Goal: Communication & Community: Answer question/provide support

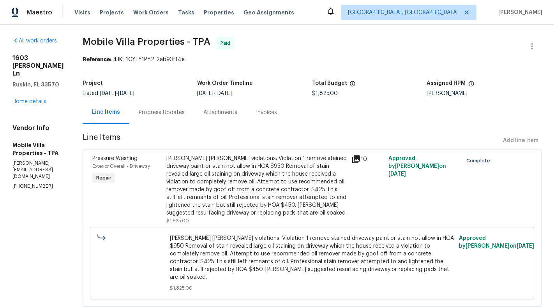
scroll to position [12, 0]
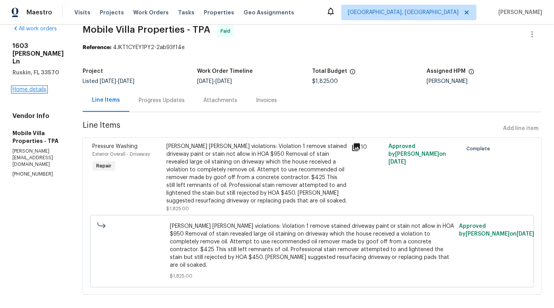
click at [36, 92] on link "Home details" at bounding box center [29, 89] width 34 height 5
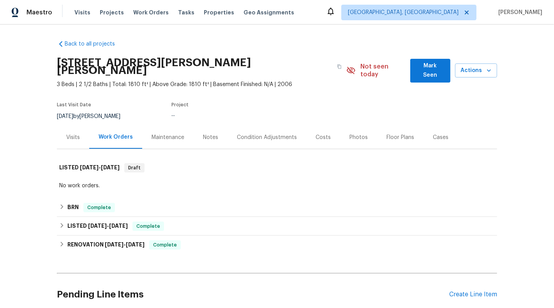
scroll to position [14, 0]
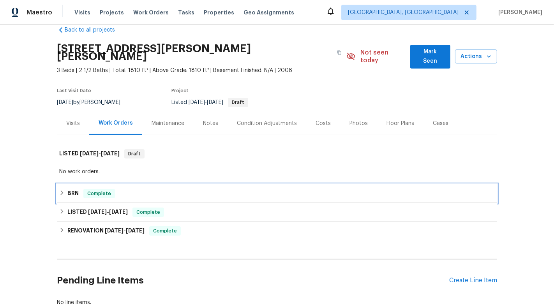
click at [147, 189] on div "BRN Complete" at bounding box center [277, 193] width 436 height 9
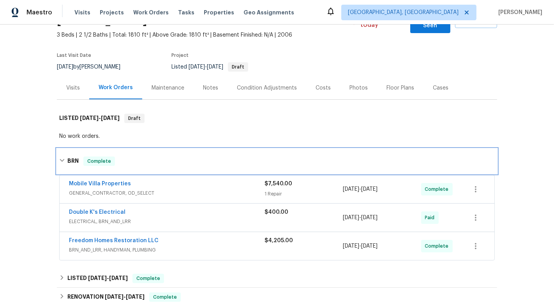
scroll to position [62, 0]
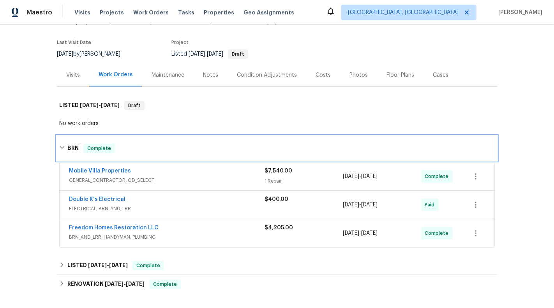
click at [233, 144] on div "BRN Complete" at bounding box center [277, 148] width 436 height 9
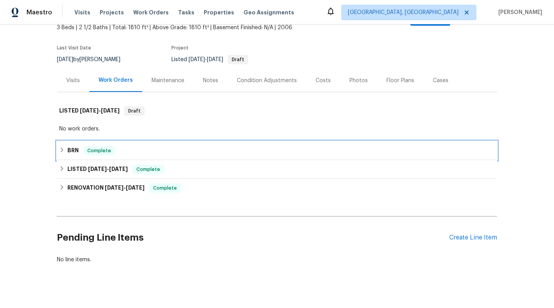
scroll to position [57, 0]
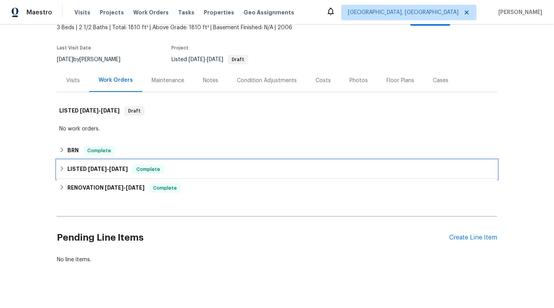
click at [238, 165] on div "LISTED 7/20/25 - 7/20/25 Complete" at bounding box center [277, 169] width 436 height 9
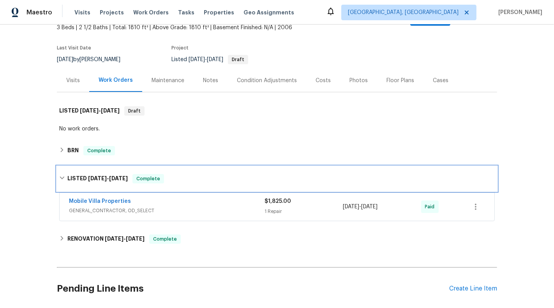
click at [240, 174] on div "LISTED 7/20/25 - 7/20/25 Complete" at bounding box center [277, 178] width 436 height 9
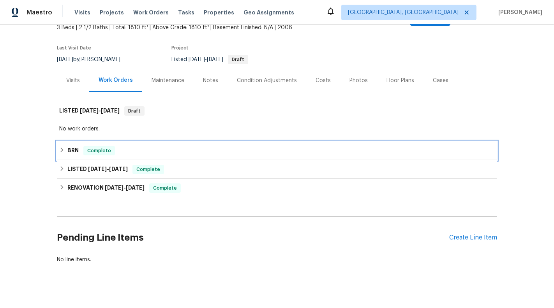
click at [238, 149] on div "BRN Complete" at bounding box center [277, 150] width 440 height 19
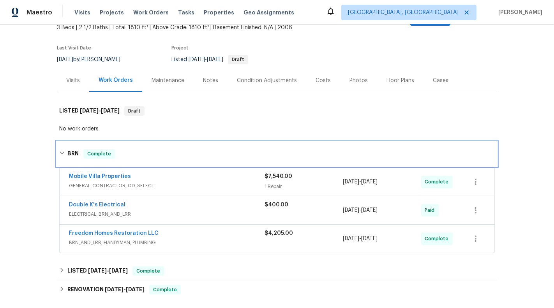
click at [240, 149] on div "BRN Complete" at bounding box center [277, 153] width 436 height 9
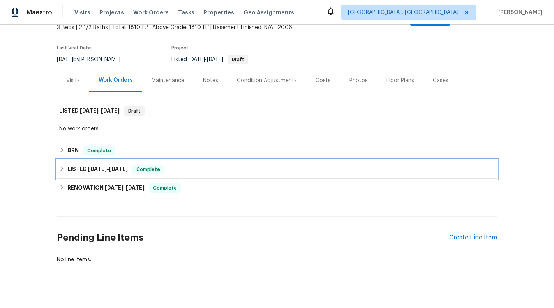
click at [241, 165] on div "LISTED 7/20/25 - 7/20/25 Complete" at bounding box center [277, 169] width 436 height 9
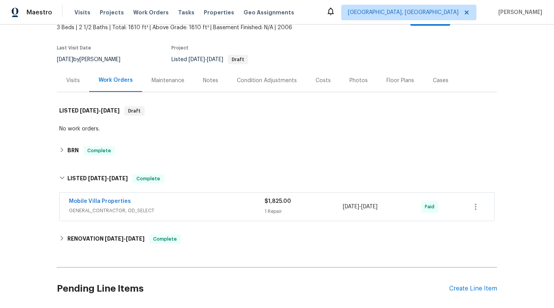
click at [259, 207] on span "GENERAL_CONTRACTOR, OD_SELECT" at bounding box center [167, 211] width 196 height 8
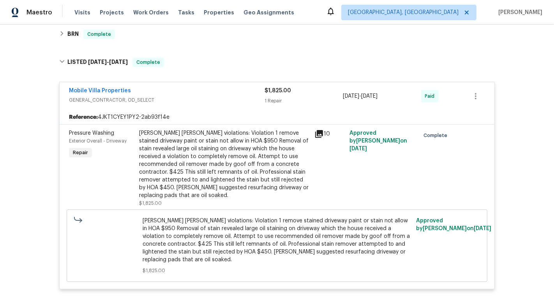
scroll to position [229, 0]
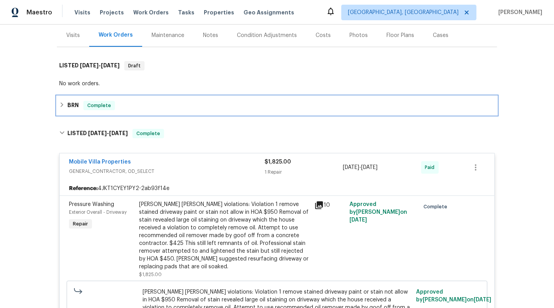
click at [238, 101] on div "BRN Complete" at bounding box center [277, 105] width 436 height 9
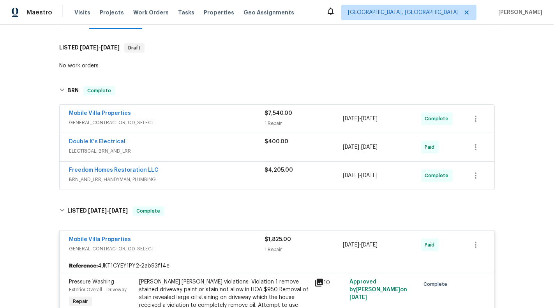
click at [245, 119] on span "GENERAL_CONTRACTOR, OD_SELECT" at bounding box center [167, 123] width 196 height 8
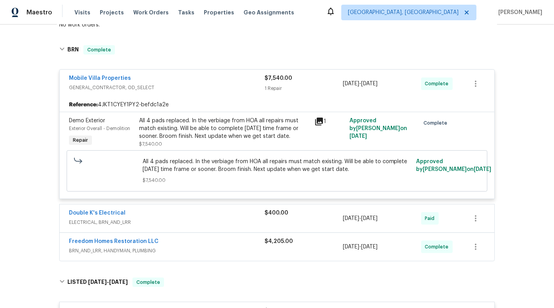
scroll to position [174, 0]
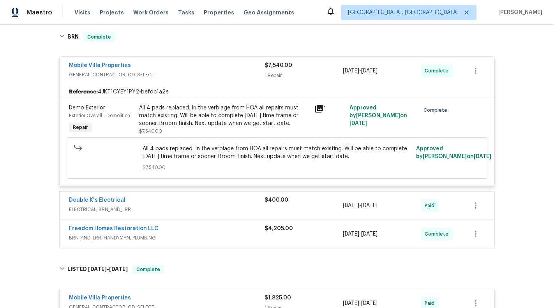
click at [243, 108] on div "All 4 pads replaced. In the verbiage from HOA all repairs must match existing. …" at bounding box center [224, 115] width 171 height 23
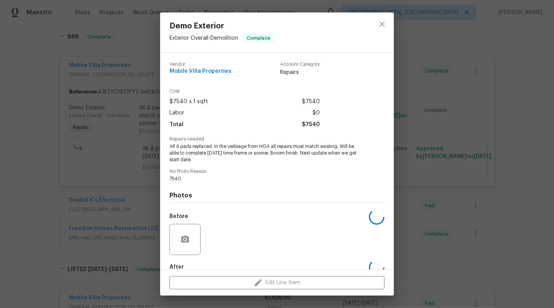
scroll to position [44, 0]
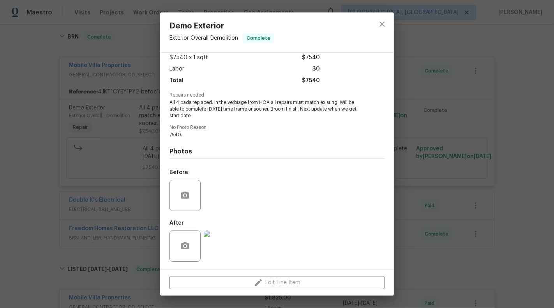
click at [226, 251] on img at bounding box center [219, 246] width 31 height 31
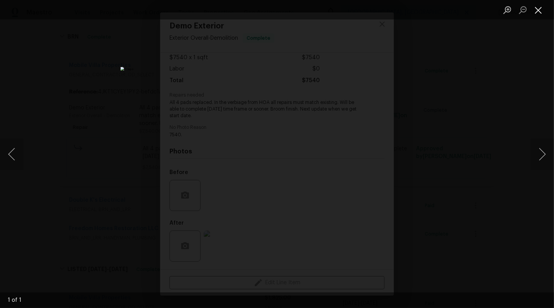
click at [536, 12] on button "Close lightbox" at bounding box center [539, 10] width 16 height 14
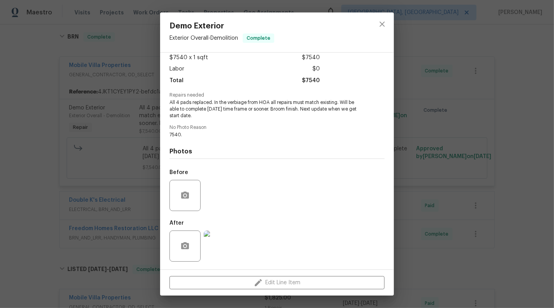
click at [520, 125] on div "Demo Exterior Exterior Overall - Demolition Complete Vendor Mobile Villa Proper…" at bounding box center [277, 154] width 554 height 308
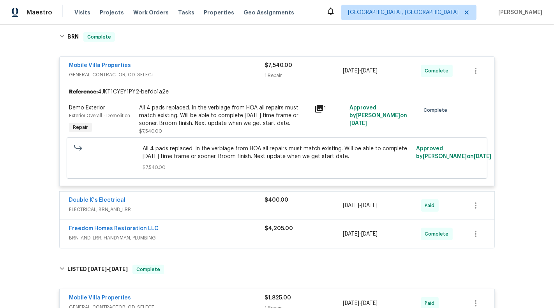
scroll to position [147, 0]
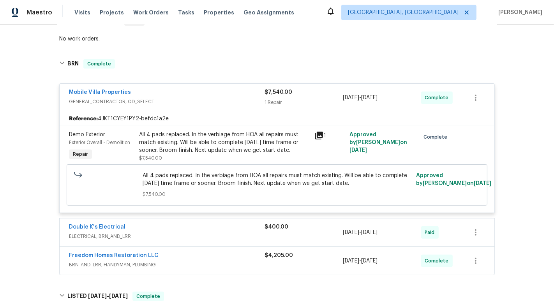
drag, startPoint x: 146, startPoint y: 186, endPoint x: 154, endPoint y: 186, distance: 7.8
click at [154, 191] on span "$7,540.00" at bounding box center [277, 195] width 269 height 8
click at [206, 131] on div "All 4 pads replaced. In the verbiage from HOA all repairs must match existing. …" at bounding box center [224, 142] width 171 height 23
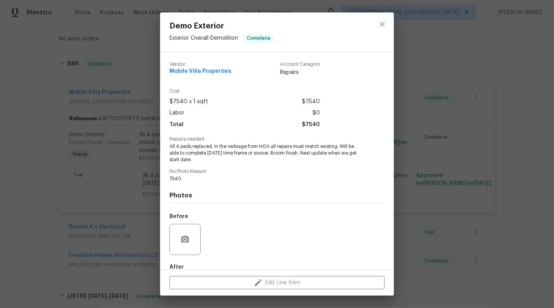
scroll to position [44, 0]
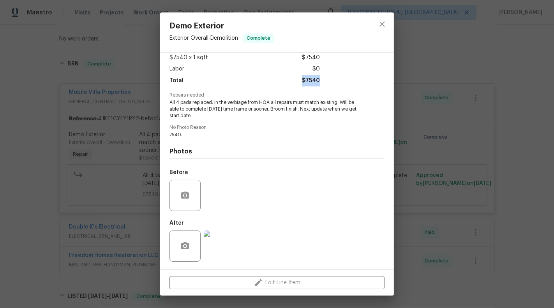
drag, startPoint x: 303, startPoint y: 81, endPoint x: 347, endPoint y: 81, distance: 44.0
click at [347, 81] on div "Cost $7540 x 1 sqft $7540 Labor $0 Total $7540" at bounding box center [276, 69] width 215 height 48
copy span "$7540"
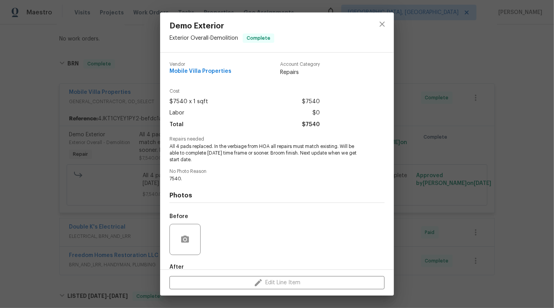
click at [102, 148] on div "Demo Exterior Exterior Overall - Demolition Complete Vendor Mobile Villa Proper…" at bounding box center [277, 154] width 554 height 308
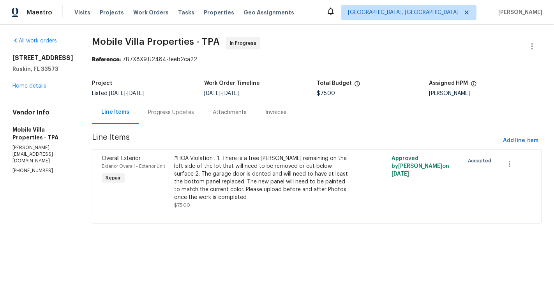
click at [160, 110] on div "Progress Updates" at bounding box center [171, 113] width 46 height 8
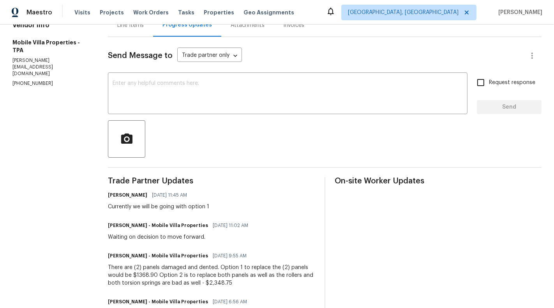
scroll to position [23, 0]
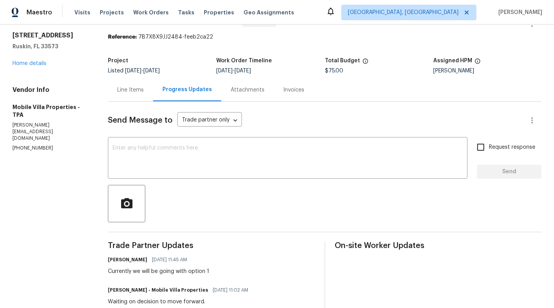
click at [130, 97] on div "Line Items" at bounding box center [130, 89] width 45 height 23
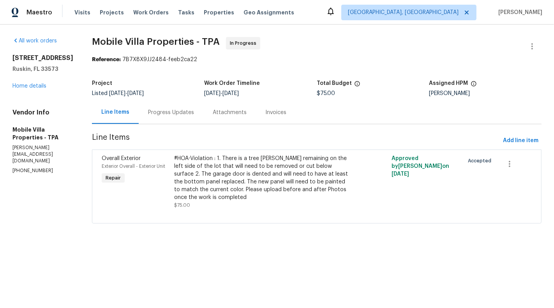
click at [6, 169] on div "All work orders 15452 Long Cypress Dr Ruskin, FL 33573 Home details Vendor Info…" at bounding box center [277, 135] width 554 height 221
click at [7, 169] on div "All work orders 15452 Long Cypress Dr Ruskin, FL 33573 Home details Vendor Info…" at bounding box center [277, 135] width 554 height 221
click at [33, 169] on section "All work orders 15452 Long Cypress Dr Ruskin, FL 33573 Home details Vendor Info…" at bounding box center [42, 135] width 61 height 196
click at [33, 168] on p "(813) 918-3054" at bounding box center [42, 171] width 61 height 7
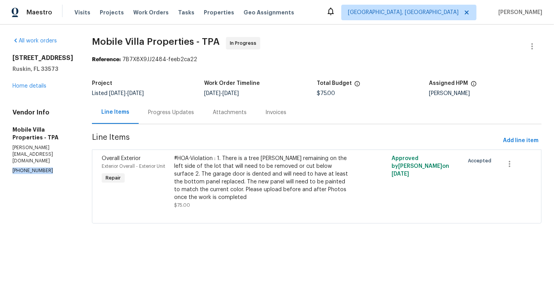
click at [33, 168] on p "(813) 918-3054" at bounding box center [42, 171] width 61 height 7
copy p "(813) 918-3054"
click at [163, 110] on div "Progress Updates" at bounding box center [171, 113] width 46 height 8
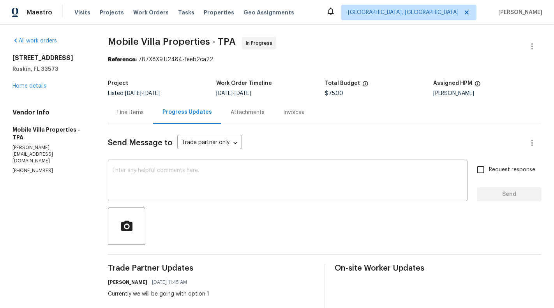
click at [159, 113] on div "Progress Updates" at bounding box center [187, 112] width 68 height 23
click at [142, 116] on div "Line Items" at bounding box center [130, 112] width 45 height 23
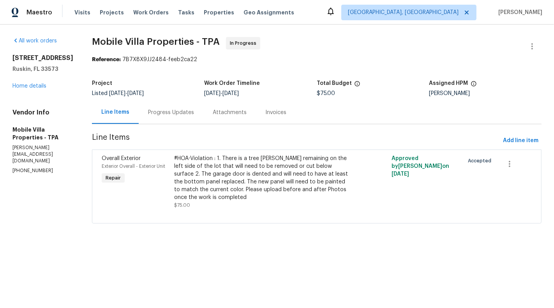
click at [313, 245] on html "Maestro Visits Projects Work Orders Tasks Properties Geo Assignments Albuquerqu…" at bounding box center [277, 122] width 554 height 245
click at [37, 89] on link "Home details" at bounding box center [29, 85] width 34 height 5
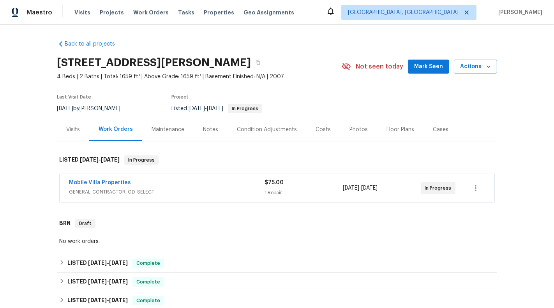
click at [298, 176] on div "Mobile Villa Properties GENERAL_CONTRACTOR, OD_SELECT $75.00 1 Repair 8/20/2025…" at bounding box center [277, 188] width 435 height 28
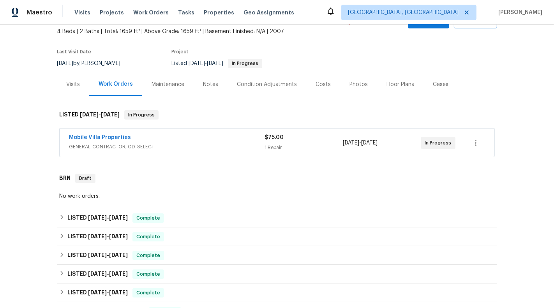
click at [306, 139] on div "$75.00" at bounding box center [304, 138] width 78 height 8
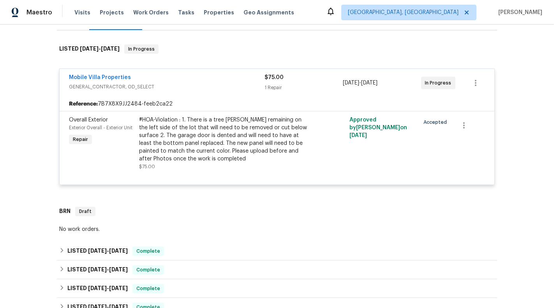
scroll to position [114, 0]
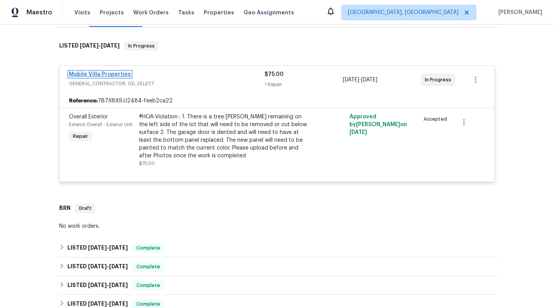
click at [97, 74] on link "Mobile Villa Properties" at bounding box center [100, 74] width 62 height 5
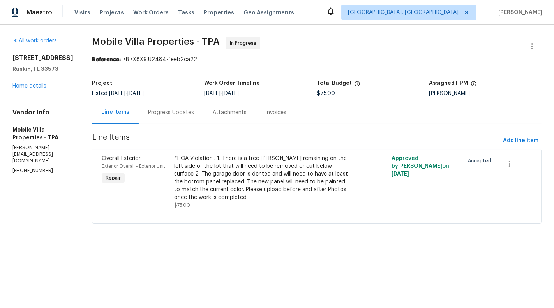
click at [176, 112] on div "Progress Updates" at bounding box center [171, 113] width 46 height 8
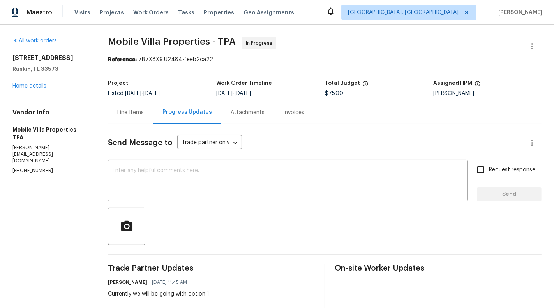
click at [118, 115] on div "Line Items" at bounding box center [130, 113] width 26 height 8
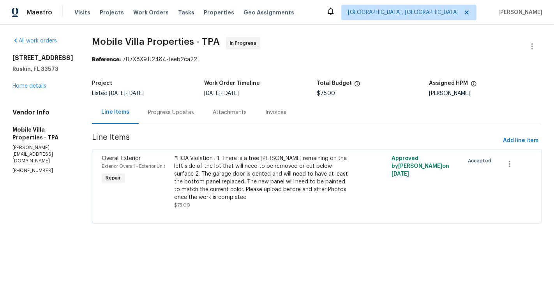
click at [162, 113] on div "Progress Updates" at bounding box center [171, 113] width 46 height 8
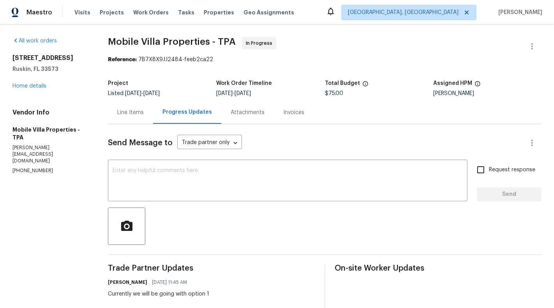
click at [130, 114] on div "Line Items" at bounding box center [130, 113] width 26 height 8
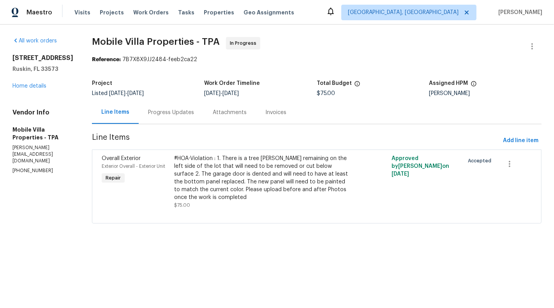
click at [129, 43] on span "Mobile Villa Properties - TPA" at bounding box center [156, 41] width 128 height 9
drag, startPoint x: 81, startPoint y: 41, endPoint x: 205, endPoint y: 39, distance: 123.1
click at [205, 39] on span "Mobile Villa Properties - TPA" at bounding box center [156, 41] width 128 height 9
copy span "Mobile Villa Properties - TPA"
click at [269, 245] on html "Maestro Visits Projects Work Orders Tasks Properties Geo Assignments Albuquerqu…" at bounding box center [277, 122] width 554 height 245
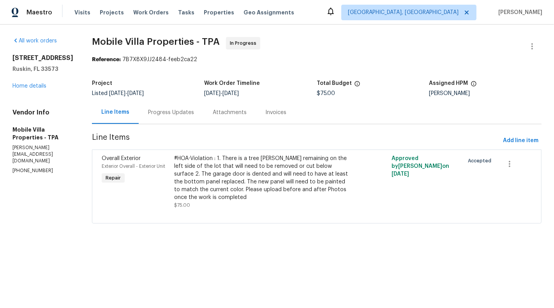
click at [165, 122] on div "Progress Updates" at bounding box center [171, 112] width 65 height 23
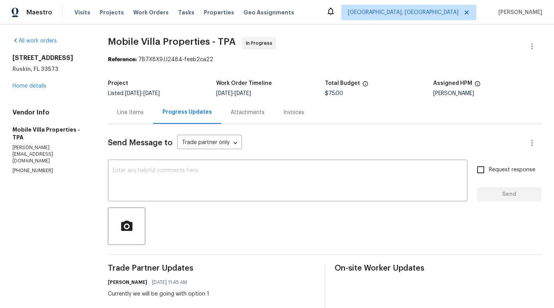
click at [125, 117] on div "Line Items" at bounding box center [130, 112] width 45 height 23
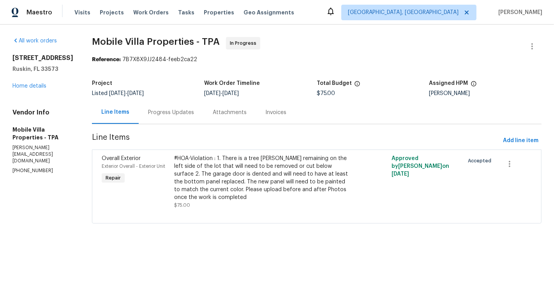
click at [214, 158] on div "#HOA-Violation : 1. There is a tree stump remaining on the left side of the lot…" at bounding box center [262, 178] width 176 height 47
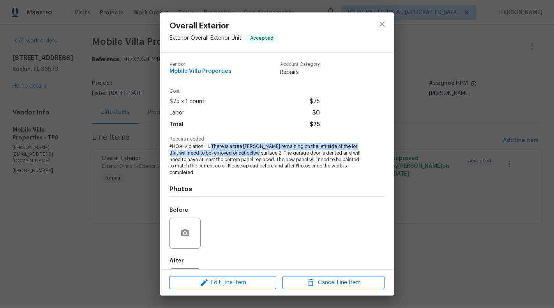
drag, startPoint x: 210, startPoint y: 146, endPoint x: 259, endPoint y: 156, distance: 50.1
click at [259, 156] on span "#HOA-Violation : 1. There is a tree stump remaining on the left side of the lot…" at bounding box center [266, 159] width 194 height 33
copy span "There is a tree stump remaining on the left side of the lot that will need to b…"
click at [380, 28] on icon "close" at bounding box center [382, 23] width 9 height 9
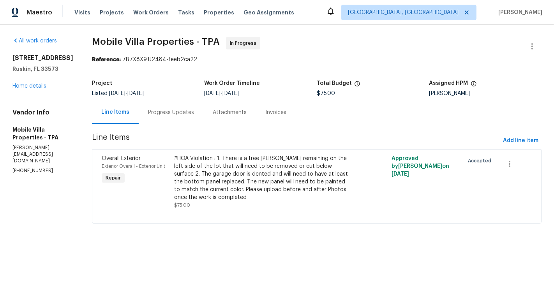
click at [159, 117] on div "Progress Updates" at bounding box center [171, 112] width 65 height 23
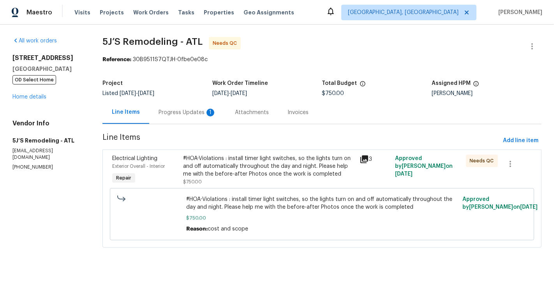
click at [206, 113] on div "1" at bounding box center [210, 113] width 8 height 8
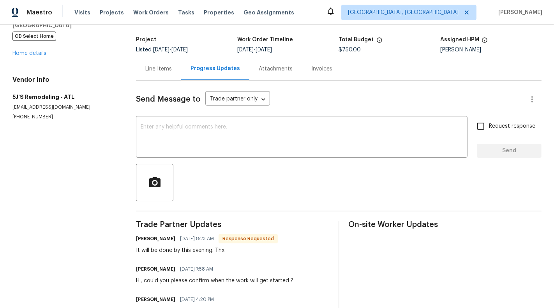
scroll to position [40, 0]
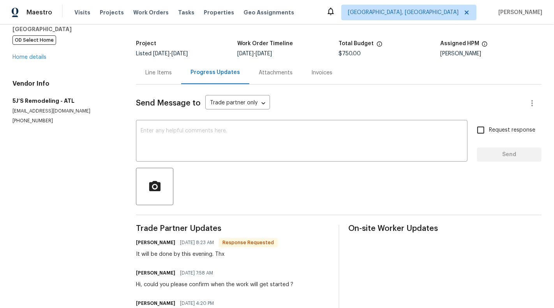
click at [152, 82] on div "Line Items" at bounding box center [158, 72] width 45 height 23
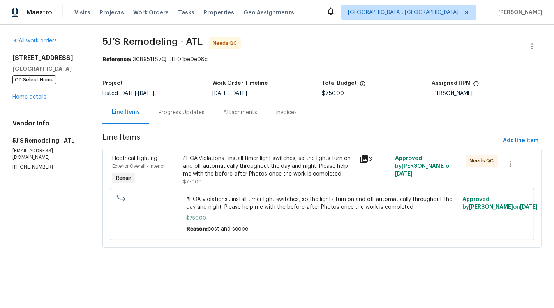
click at [287, 167] on div "#HOA-Violations : install timer light switches, so the lights turn on and off a…" at bounding box center [269, 166] width 172 height 23
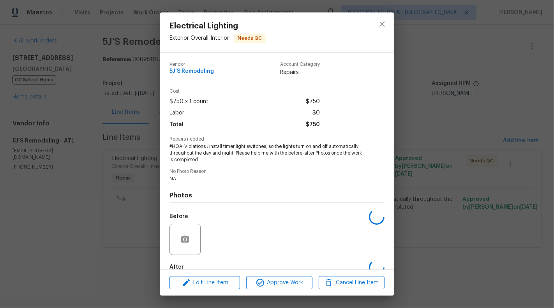
scroll to position [44, 0]
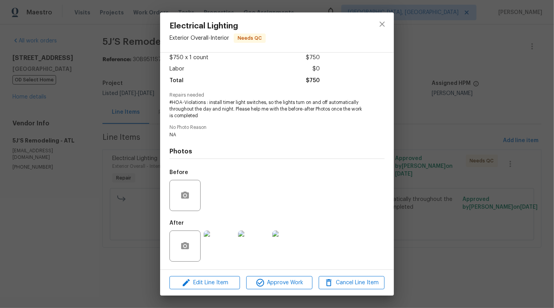
click at [215, 249] on img at bounding box center [219, 246] width 31 height 31
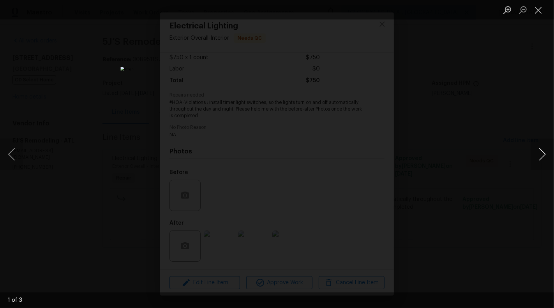
click at [552, 150] on button "Next image" at bounding box center [542, 154] width 23 height 31
click at [536, 14] on button "Close lightbox" at bounding box center [539, 10] width 16 height 14
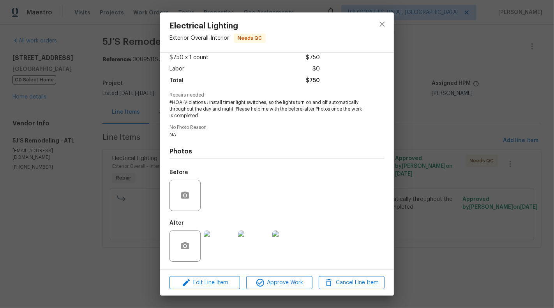
click at [205, 256] on img at bounding box center [219, 246] width 31 height 31
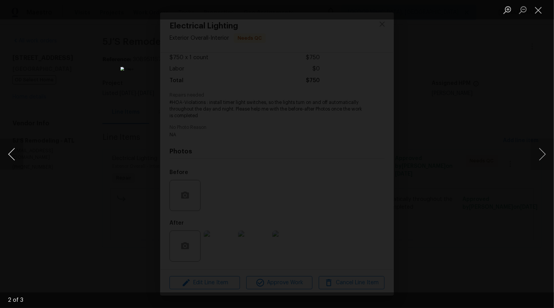
click at [8, 152] on button "Previous image" at bounding box center [11, 154] width 23 height 31
click at [546, 155] on button "Next image" at bounding box center [542, 154] width 23 height 31
click at [550, 156] on button "Next image" at bounding box center [542, 154] width 23 height 31
click at [538, 7] on button "Close lightbox" at bounding box center [539, 10] width 16 height 14
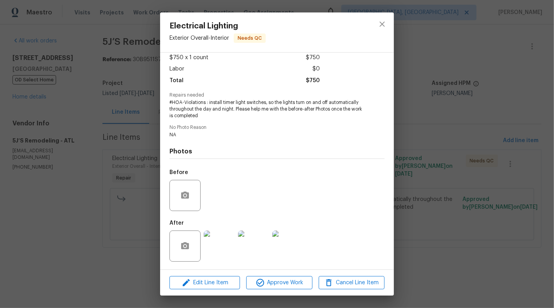
click at [244, 262] on img at bounding box center [253, 246] width 31 height 31
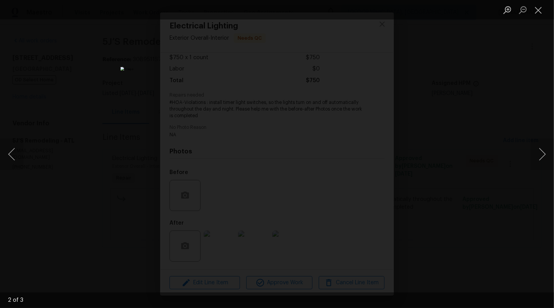
click at [257, 241] on img "Lightbox" at bounding box center [276, 154] width 313 height 174
click at [127, 219] on div "Lightbox" at bounding box center [277, 154] width 554 height 308
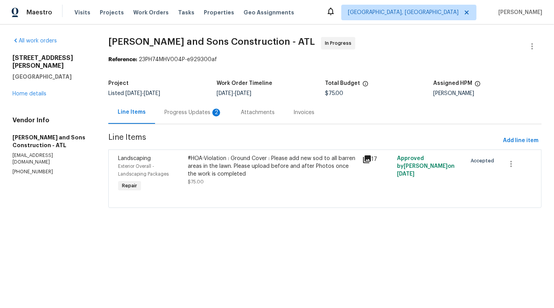
click at [190, 116] on div "Progress Updates 2" at bounding box center [193, 113] width 58 height 8
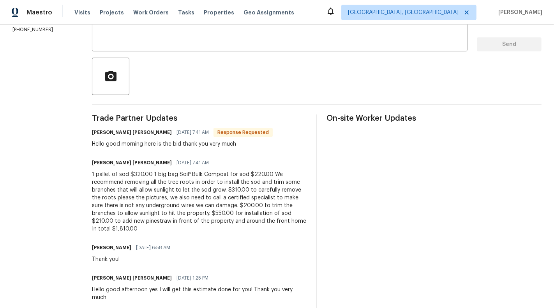
scroll to position [150, 0]
click at [227, 192] on div "1 pallet of sod $320.00 1 big bag Soil³ Bulk Compost for sod $220.00 We recomme…" at bounding box center [199, 201] width 215 height 62
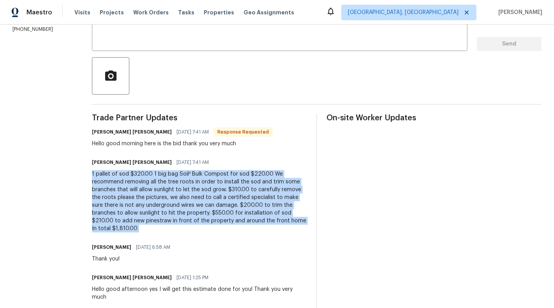
click at [227, 192] on div "1 pallet of sod $320.00 1 big bag Soil³ Bulk Compost for sod $220.00 We recomme…" at bounding box center [199, 201] width 215 height 62
copy div "1 pallet of sod $320.00 1 big bag Soil³ Bulk Compost for sod $220.00 We recomme…"
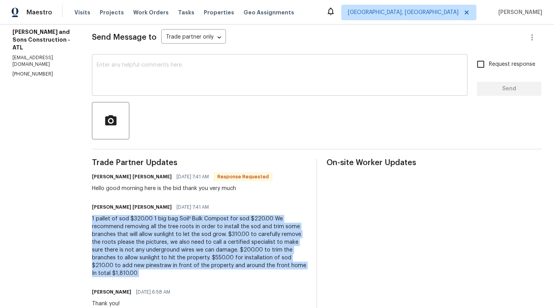
scroll to position [23, 0]
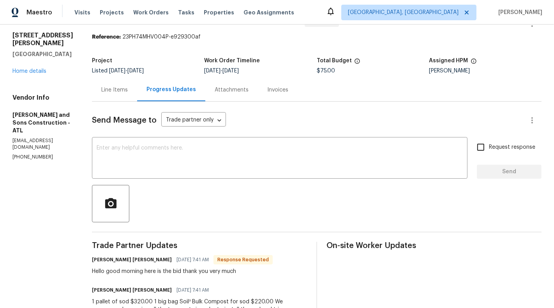
click at [101, 93] on div "Line Items" at bounding box center [114, 90] width 26 height 8
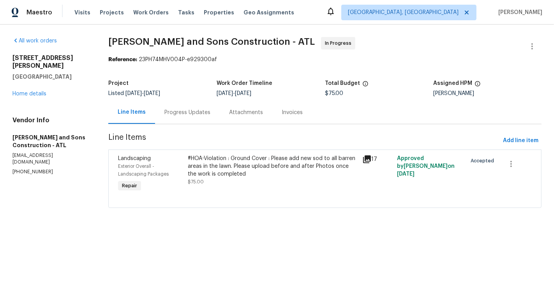
click at [244, 180] on div "#HOA-Violation : Ground Cover : Please add new sod to all barren areas in the l…" at bounding box center [272, 170] width 169 height 31
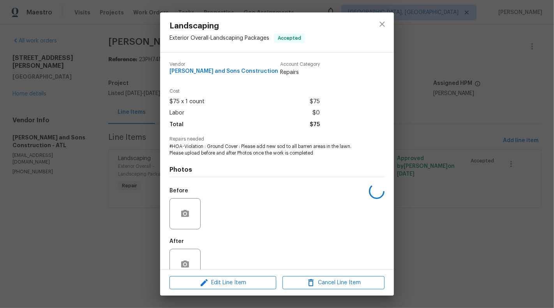
scroll to position [18, 0]
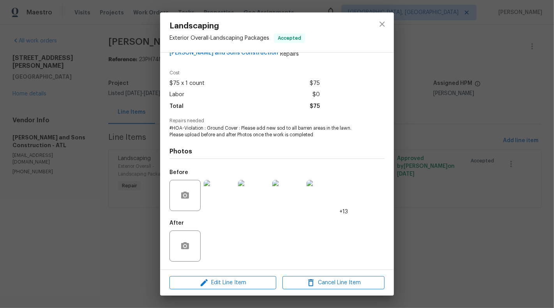
click at [220, 205] on img at bounding box center [219, 195] width 31 height 31
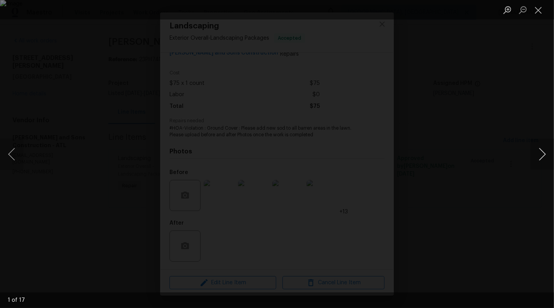
click at [550, 156] on button "Next image" at bounding box center [542, 154] width 23 height 31
click at [10, 150] on button "Previous image" at bounding box center [11, 154] width 23 height 31
click at [543, 155] on button "Next image" at bounding box center [542, 154] width 23 height 31
click at [543, 152] on button "Next image" at bounding box center [542, 154] width 23 height 31
click at [547, 159] on button "Next image" at bounding box center [542, 154] width 23 height 31
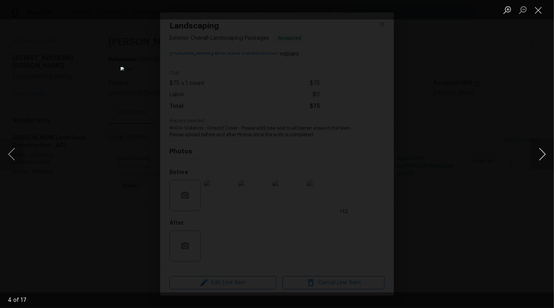
click at [547, 159] on button "Next image" at bounding box center [542, 154] width 23 height 31
click at [543, 159] on button "Next image" at bounding box center [542, 154] width 23 height 31
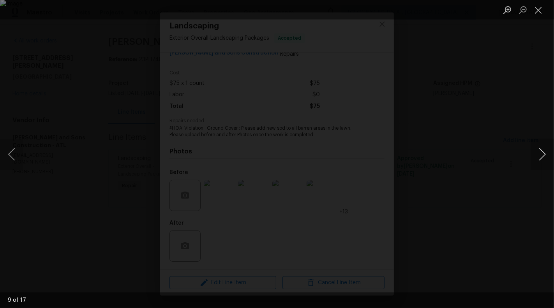
click at [543, 159] on button "Next image" at bounding box center [542, 154] width 23 height 31
click at [544, 150] on button "Next image" at bounding box center [542, 154] width 23 height 31
click at [540, 10] on button "Close lightbox" at bounding box center [539, 10] width 16 height 14
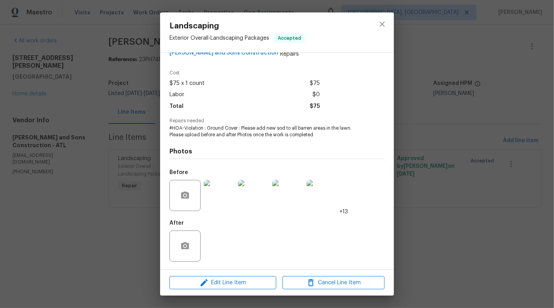
click at [101, 185] on div "Landscaping Exterior Overall - Landscaping Packages Accepted Vendor [PERSON_NAM…" at bounding box center [277, 154] width 554 height 308
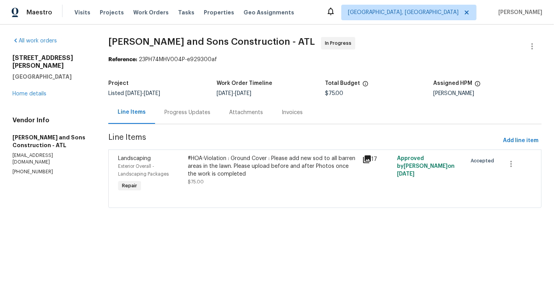
click at [185, 122] on div "Progress Updates" at bounding box center [187, 112] width 65 height 23
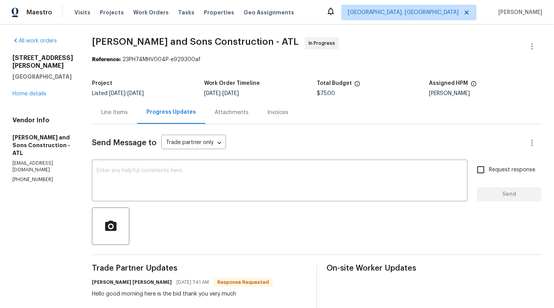
click at [110, 101] on div "Project Listed [DATE] - [DATE] Work Order Timeline [DATE] - [DATE] Total Budget…" at bounding box center [317, 88] width 450 height 25
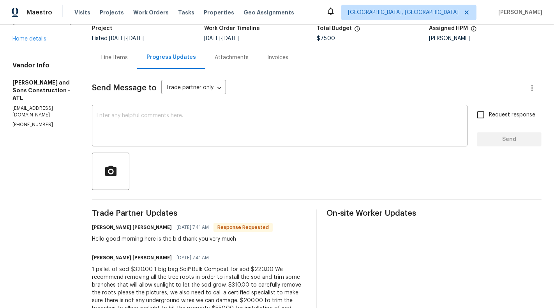
scroll to position [51, 0]
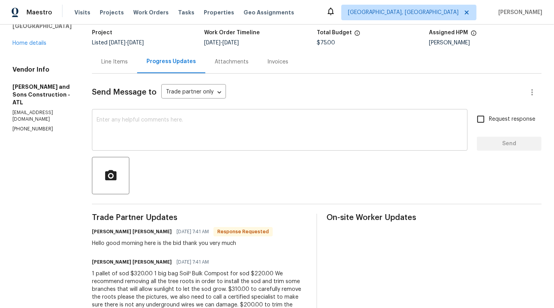
click at [157, 127] on textarea at bounding box center [280, 130] width 366 height 27
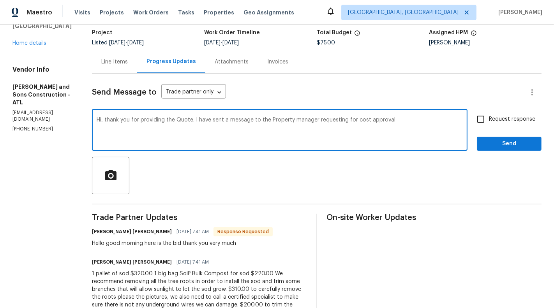
type textarea "Hi, thank you for providing the Quote. I have sent a message to the Property ma…"
click at [508, 119] on span "Request response" at bounding box center [512, 119] width 46 height 8
click at [489, 119] on input "Request response" at bounding box center [481, 119] width 16 height 16
checkbox input "true"
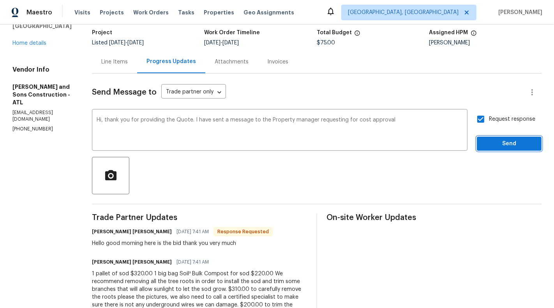
click at [524, 148] on button "Send" at bounding box center [509, 144] width 65 height 14
